Goal: Find specific page/section: Find specific page/section

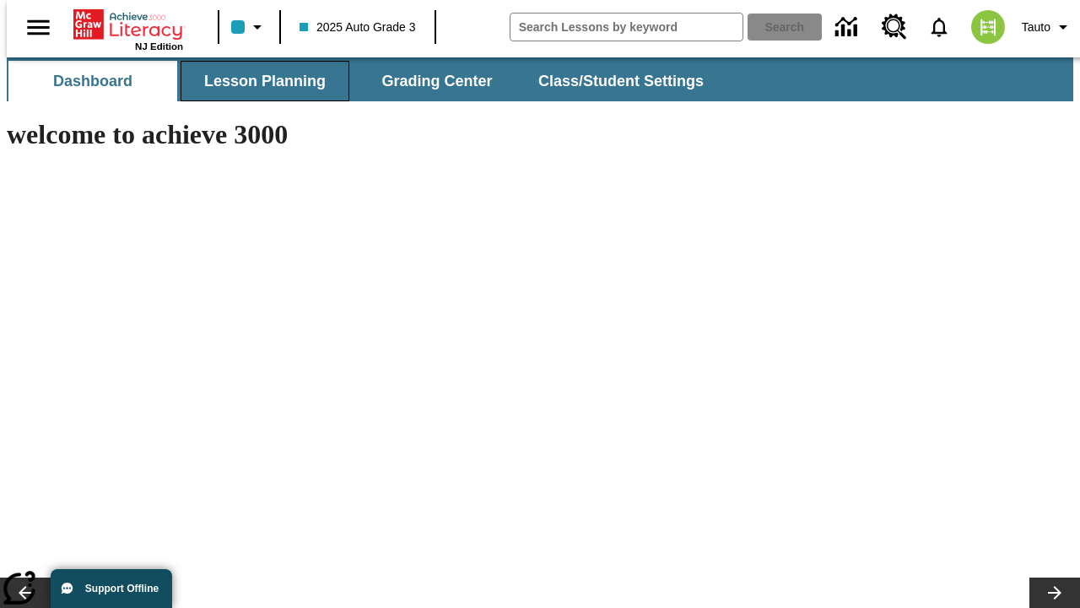
click at [258, 81] on span "Lesson Planning" at bounding box center [265, 81] width 122 height 19
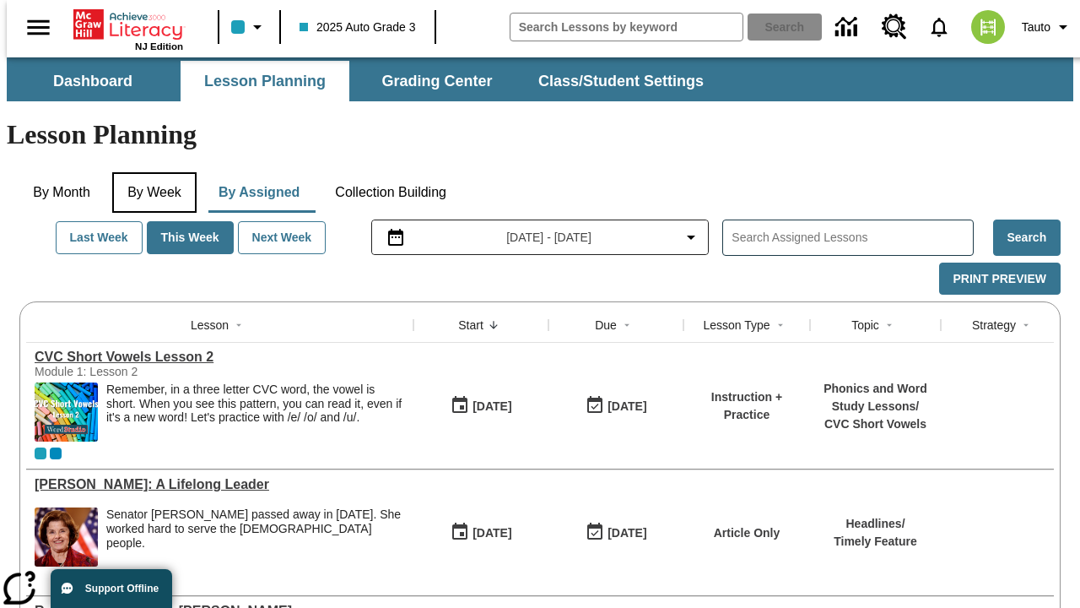
click at [151, 172] on button "By Week" at bounding box center [154, 192] width 84 height 41
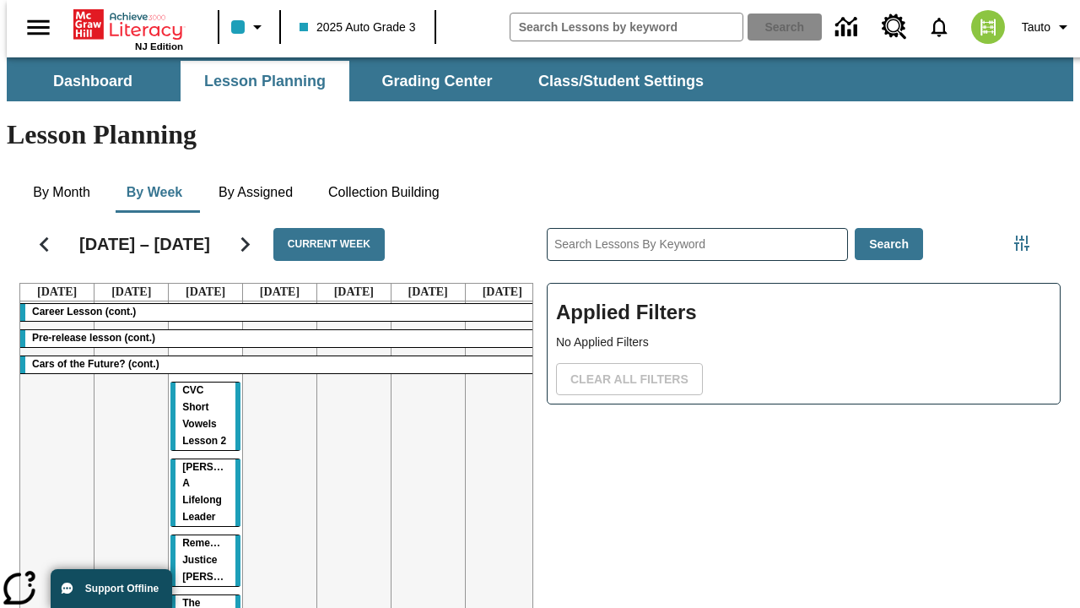
click at [495, 423] on tr "Career Lesson (cont.) Pre-release lesson (cont.) Cars of the Future? (cont.) CV…" at bounding box center [279, 485] width 519 height 369
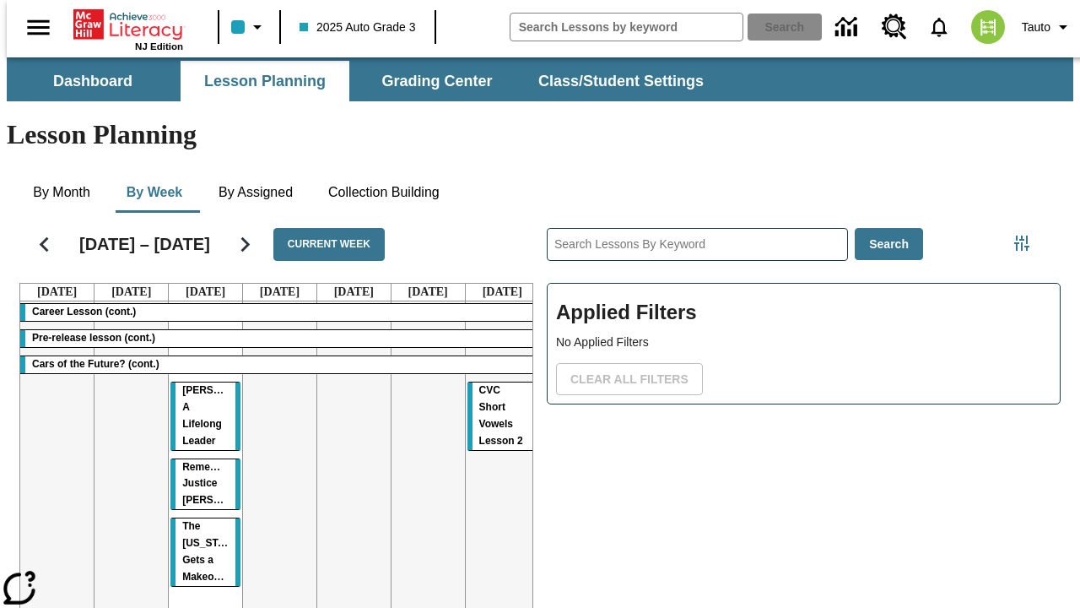
click at [482, 384] on span "CVC Short Vowels Lesson 2" at bounding box center [501, 415] width 44 height 62
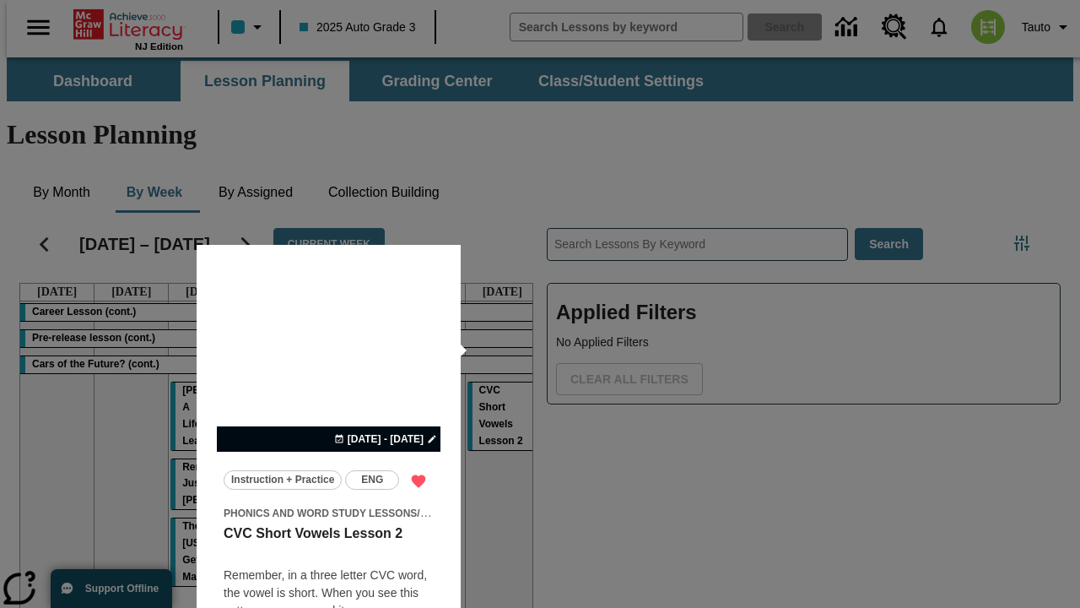
scroll to position [105, 0]
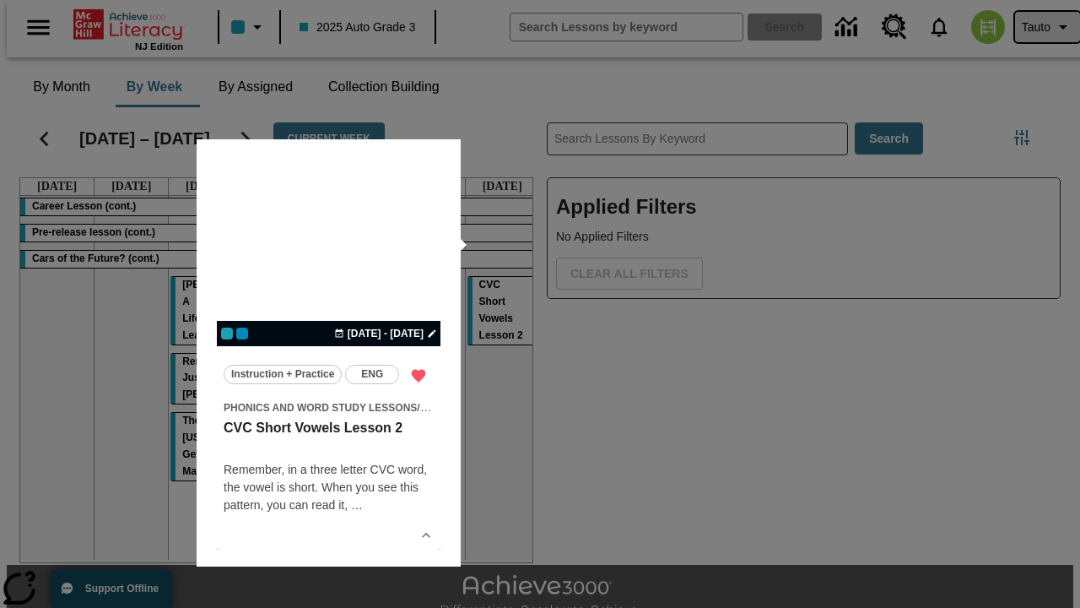
click at [1039, 27] on span "Tauto" at bounding box center [1036, 28] width 29 height 18
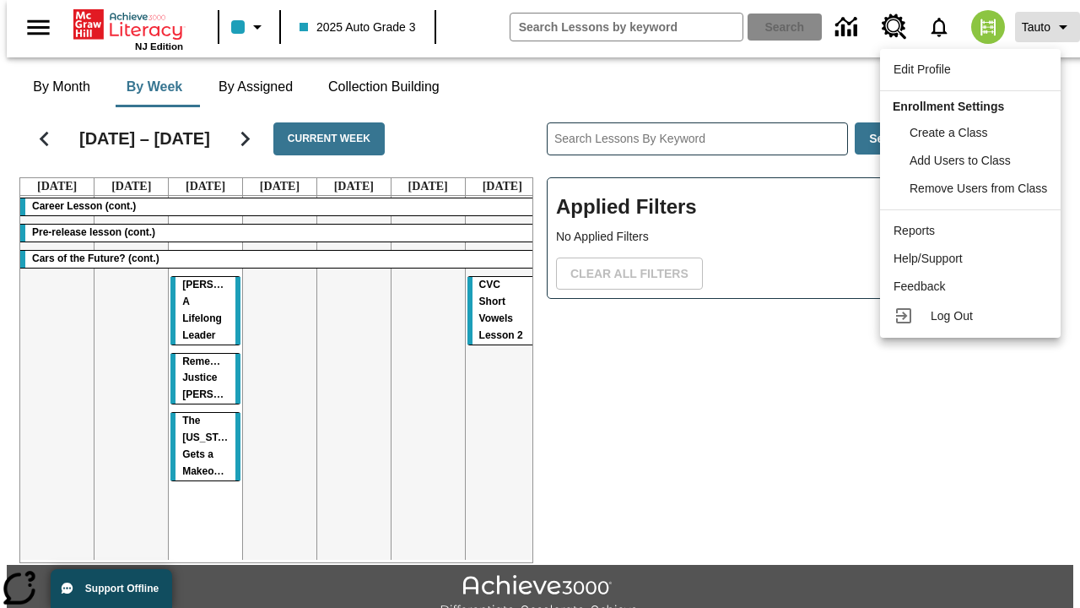
scroll to position [0, 0]
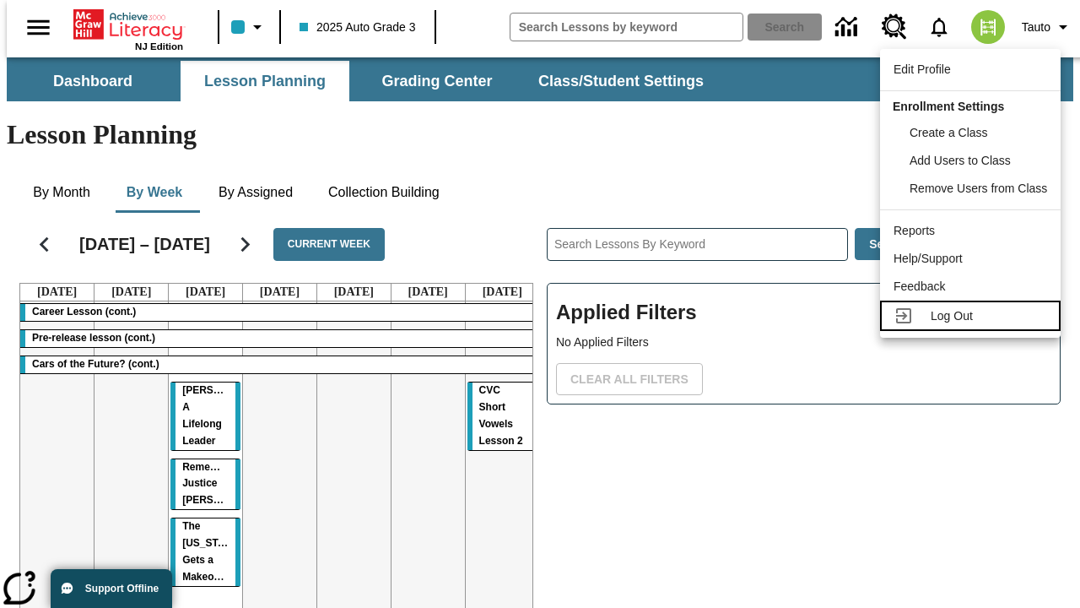
click at [973, 316] on span "Log Out" at bounding box center [952, 316] width 42 height 14
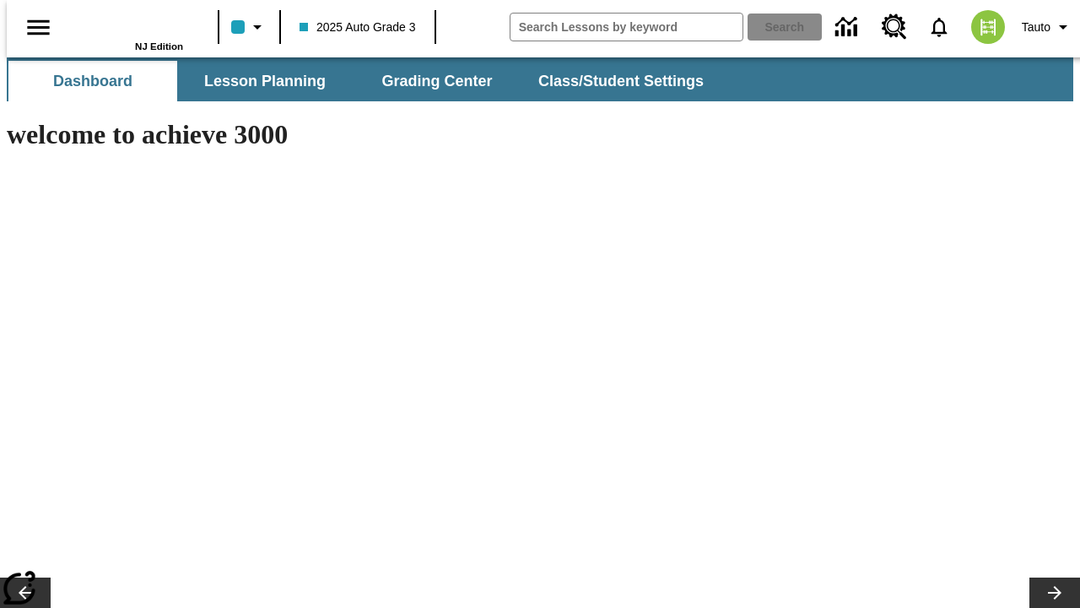
type input "-1"
click at [258, 81] on span "Lesson Planning" at bounding box center [265, 81] width 122 height 19
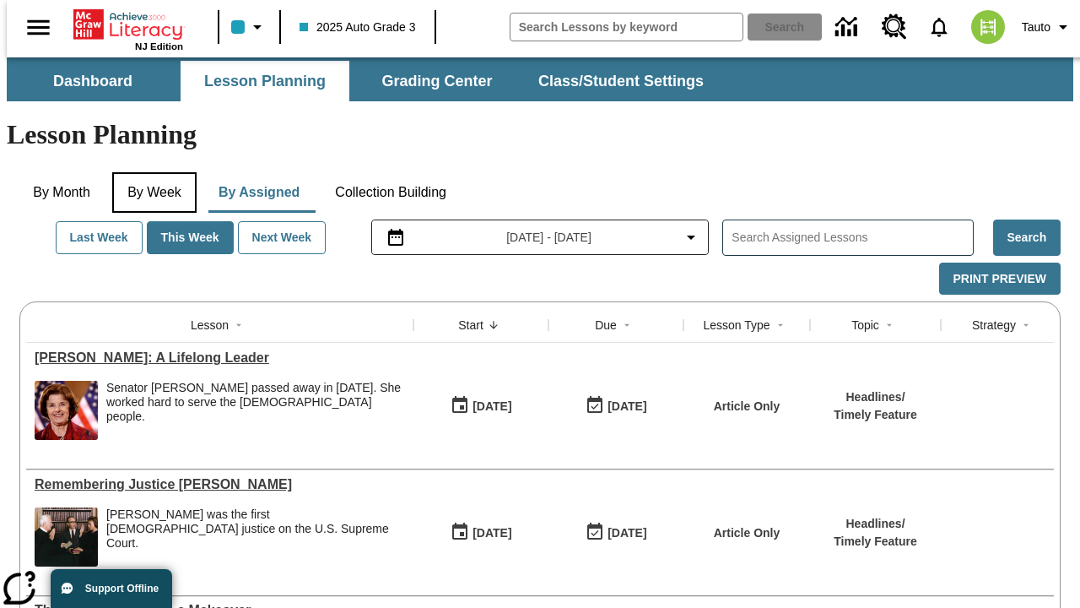
click at [151, 172] on button "By Week" at bounding box center [154, 192] width 84 height 41
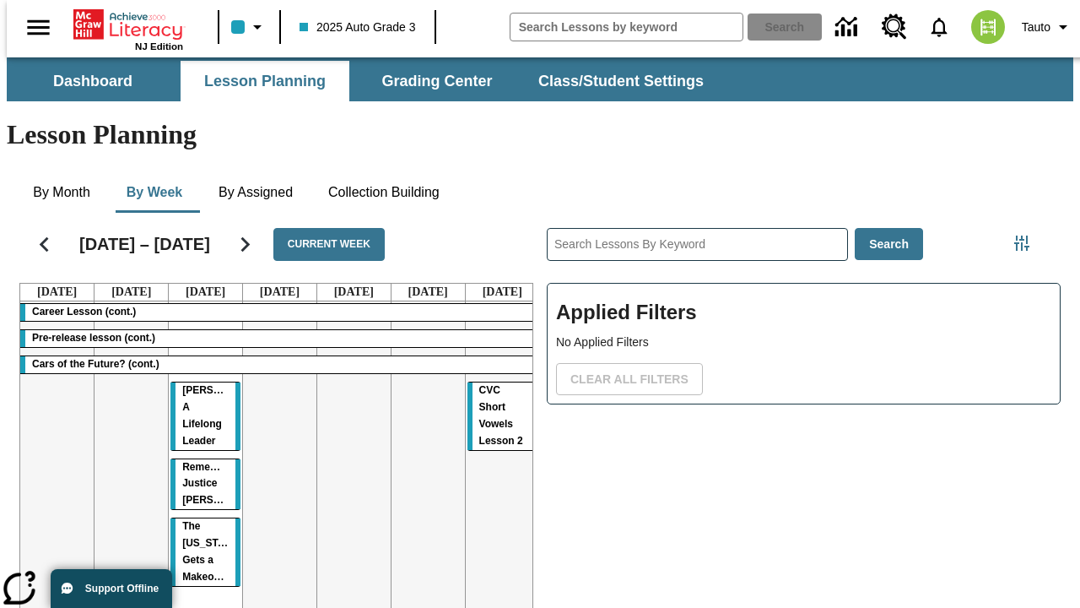
drag, startPoint x: 482, startPoint y: 327, endPoint x: 198, endPoint y: 419, distance: 298.4
click at [198, 419] on tr "Career Lesson (cont.) Pre-release lesson (cont.) Cars of the Future? (cont.) Di…" at bounding box center [279, 483] width 519 height 364
